Goal: Transaction & Acquisition: Purchase product/service

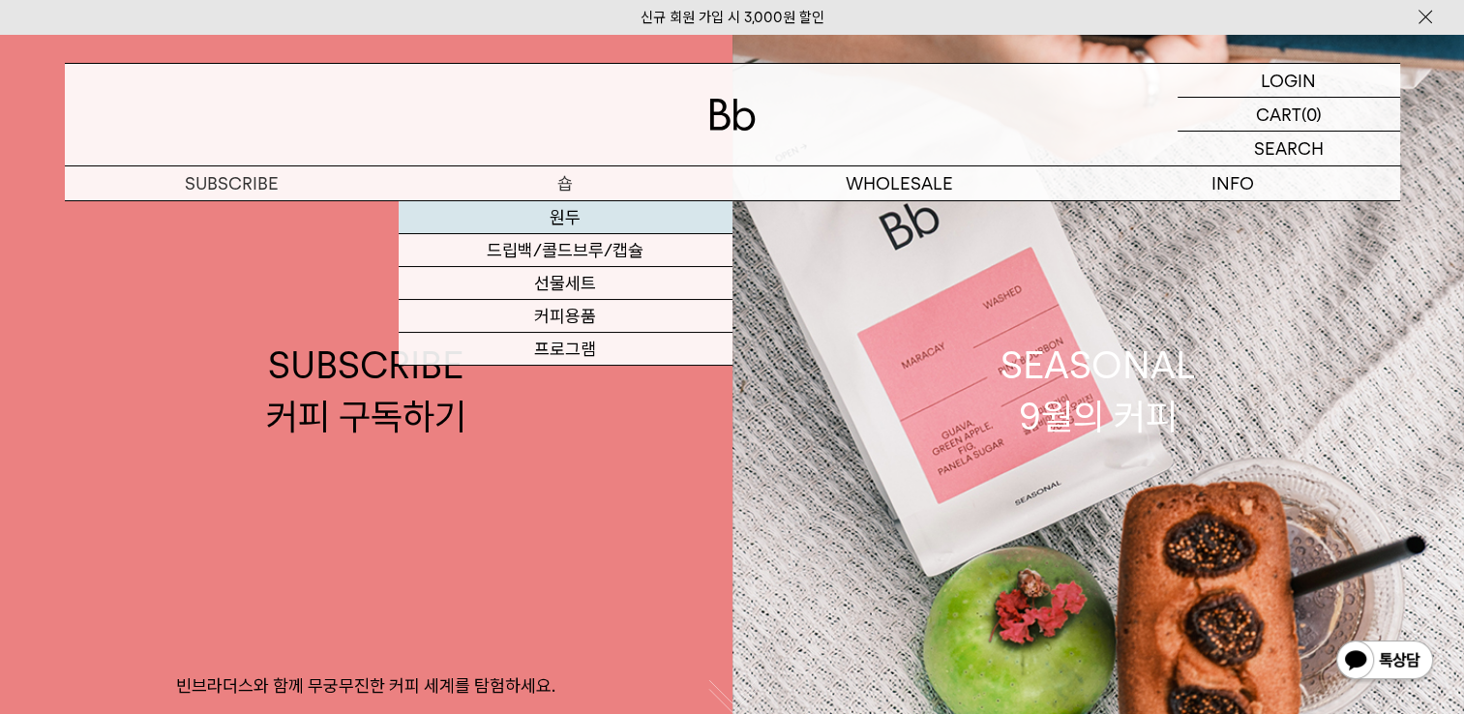
click at [557, 219] on link "원두" at bounding box center [566, 217] width 334 height 33
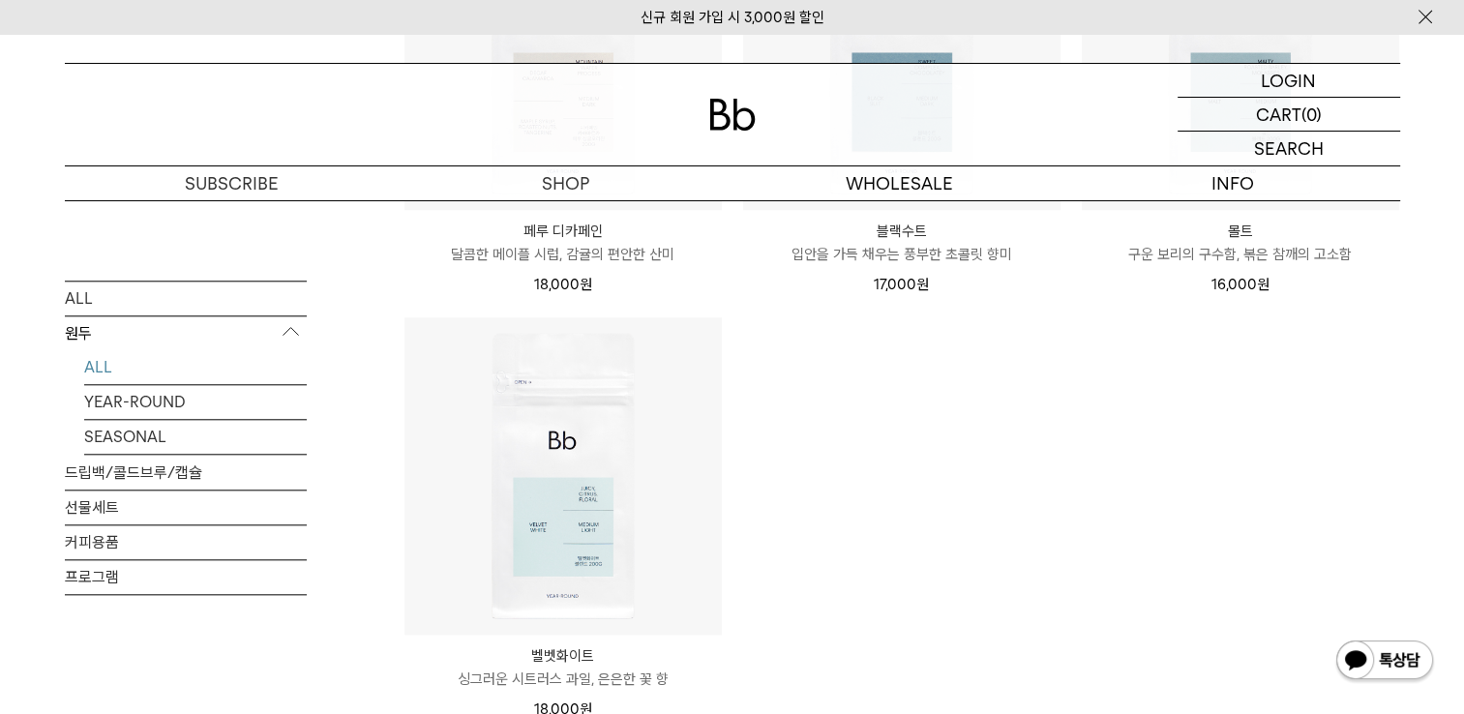
scroll to position [1936, 0]
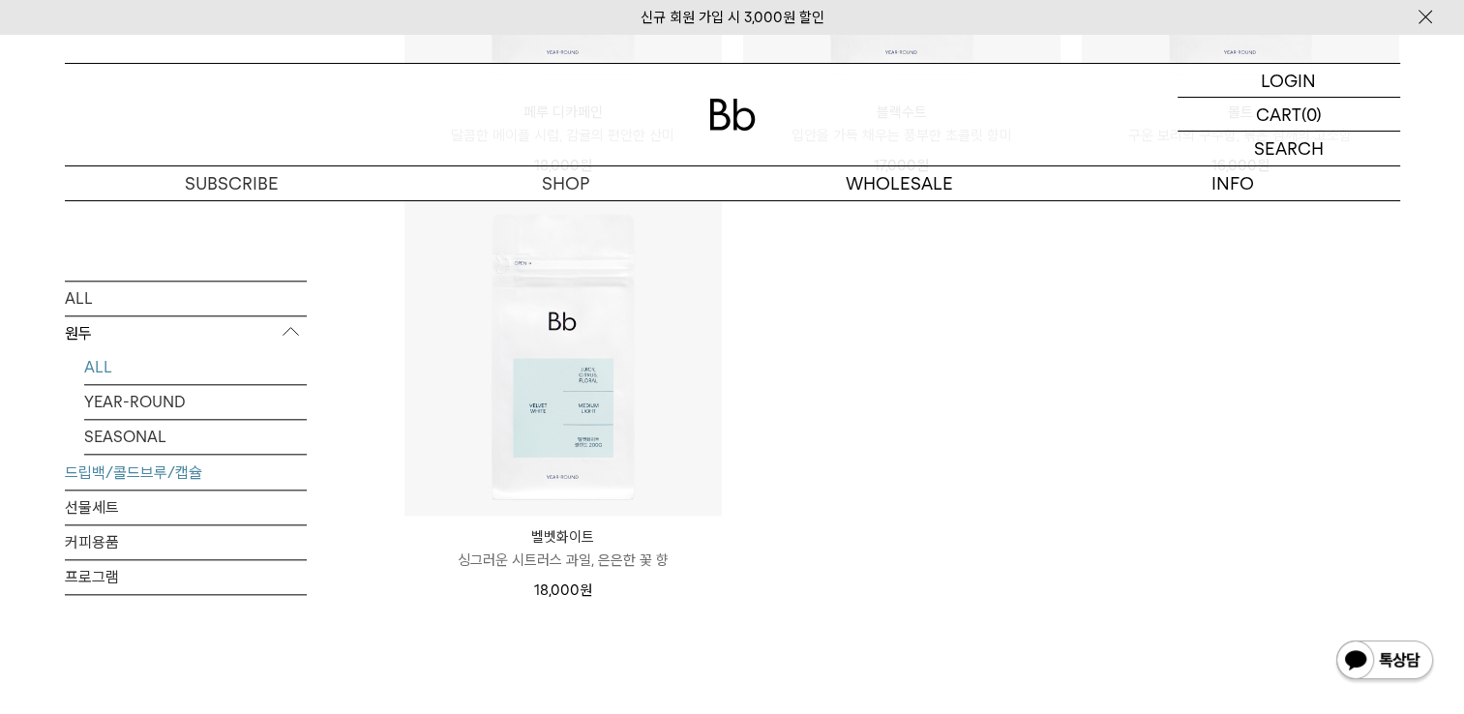
click at [88, 467] on link "드립백/콜드브루/캡슐" at bounding box center [186, 473] width 242 height 34
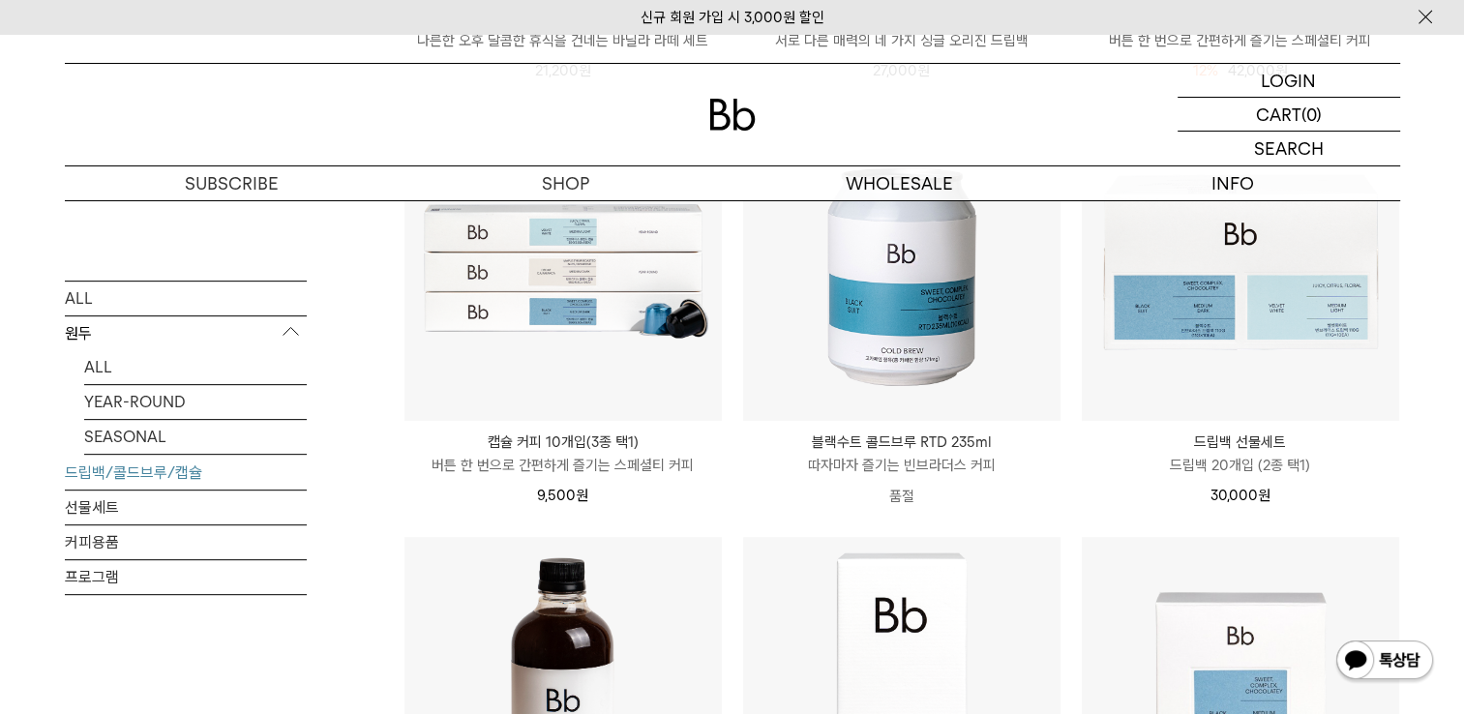
scroll to position [743, 0]
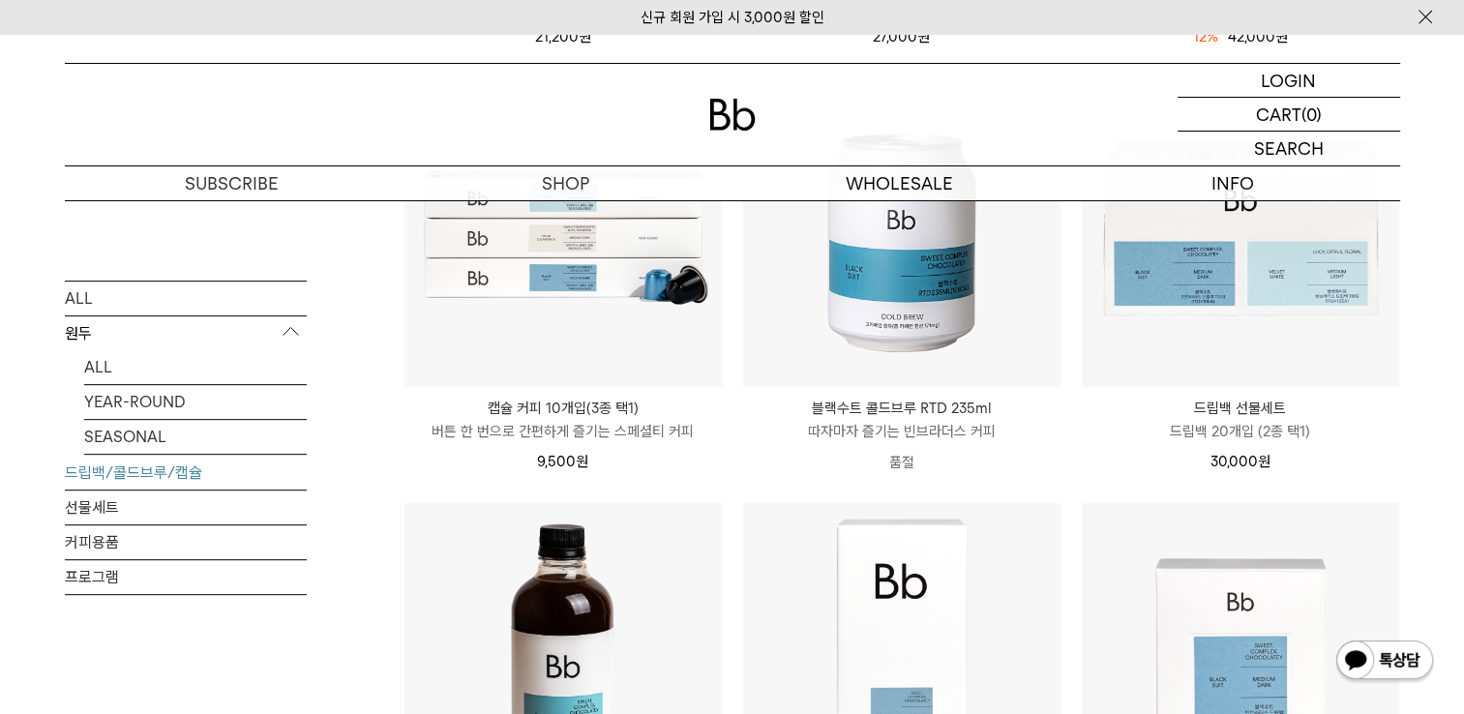
click at [579, 555] on img at bounding box center [563, 661] width 317 height 317
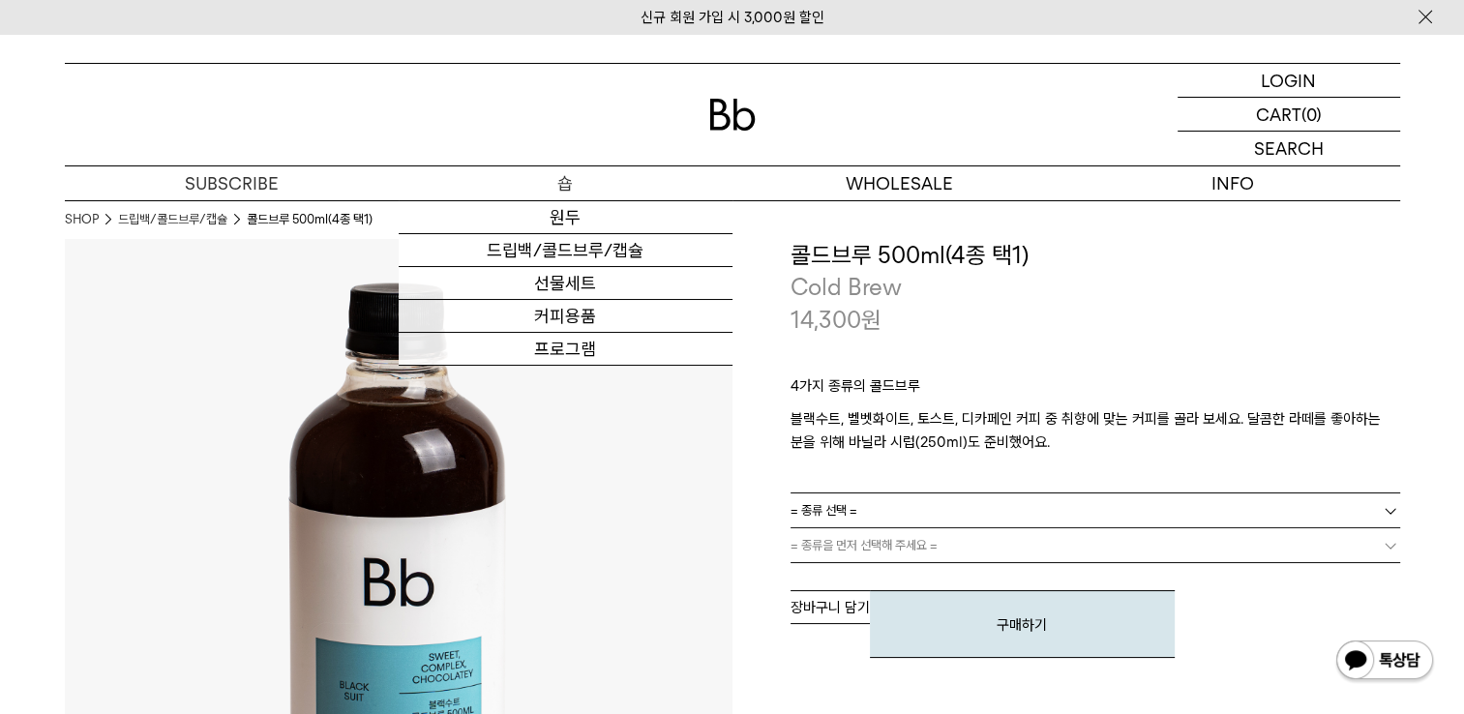
click at [561, 190] on p "숍" at bounding box center [566, 183] width 334 height 34
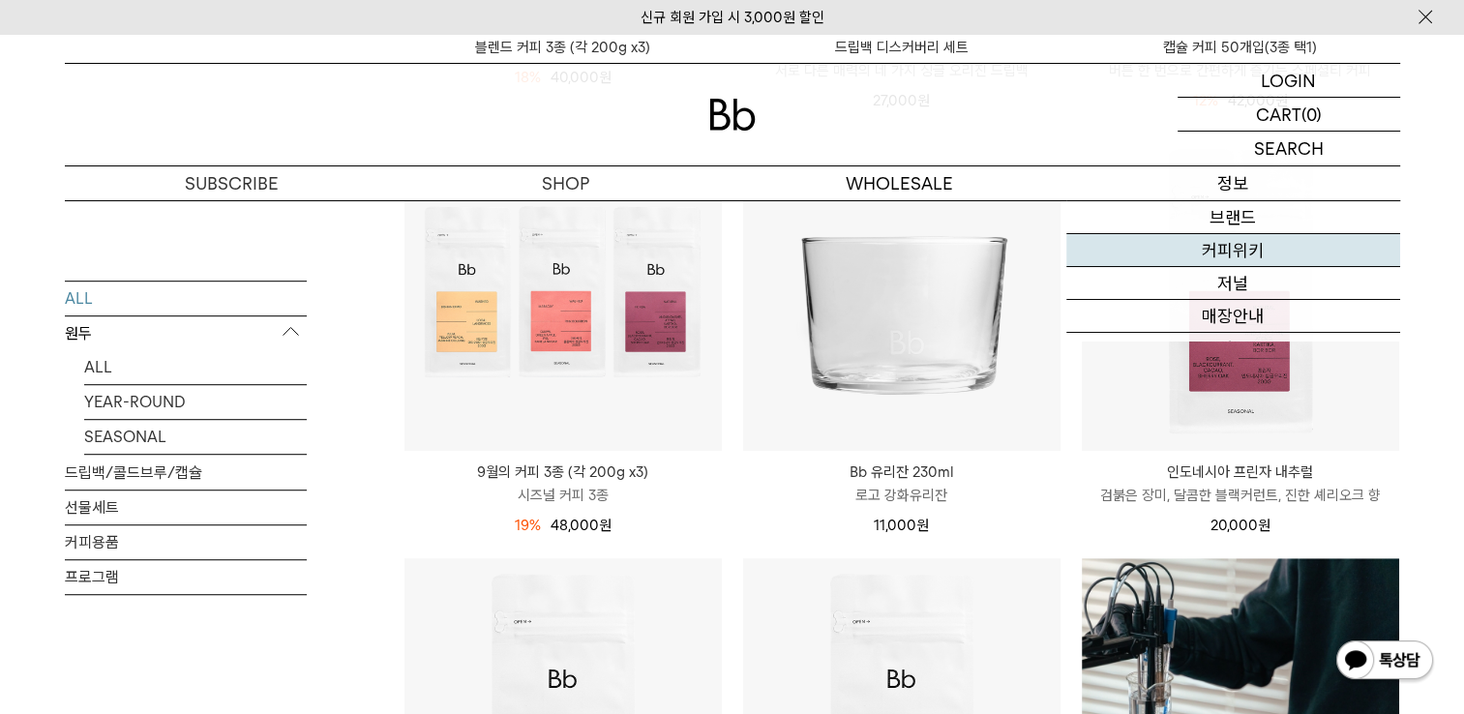
scroll to position [1161, 0]
